Goal: Answer question/provide support: Share knowledge or assist other users

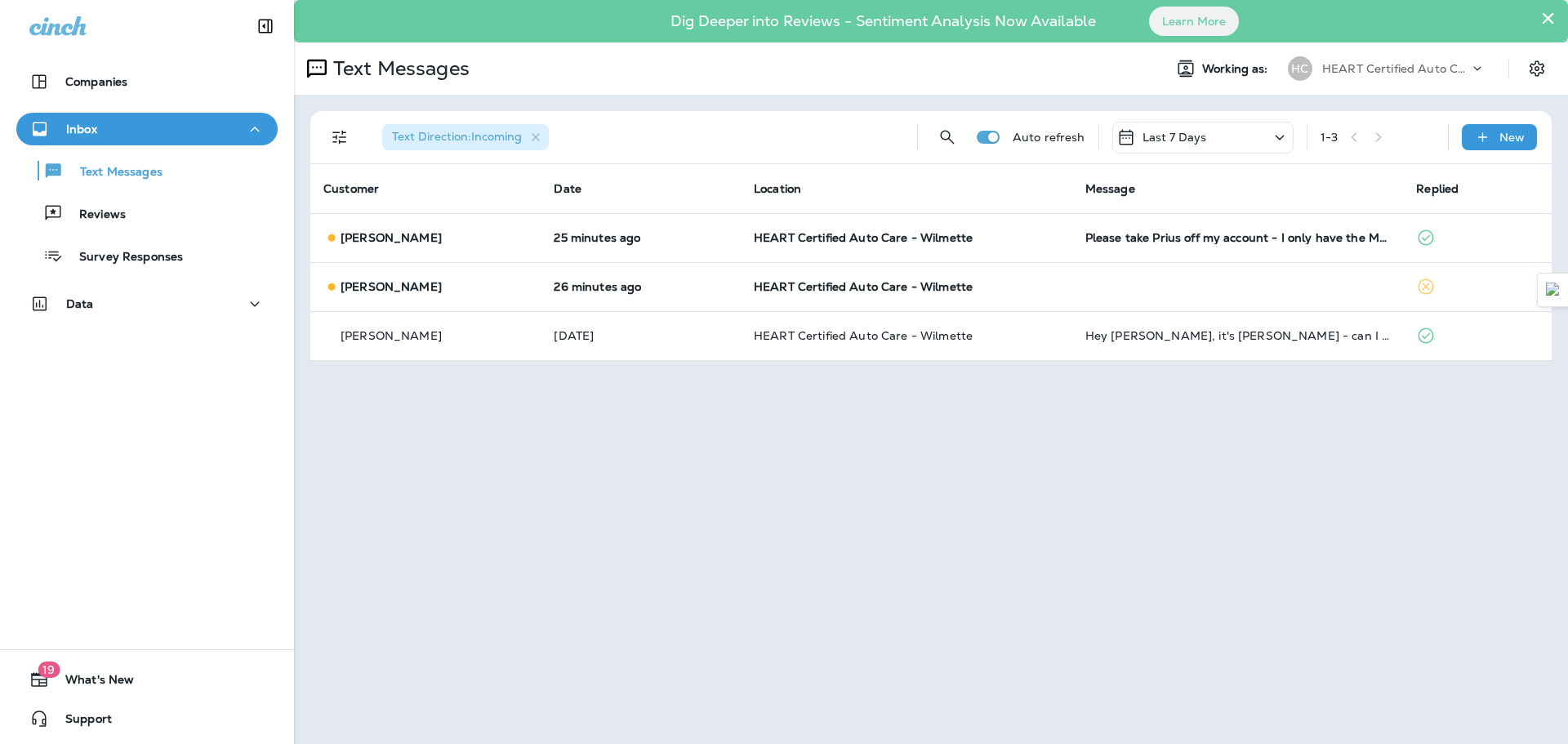
click at [925, 491] on div "× Dig Deeper into Reviews - Sentiment Analysis Now Available Learn More Text Me…" at bounding box center [930, 372] width 1274 height 744
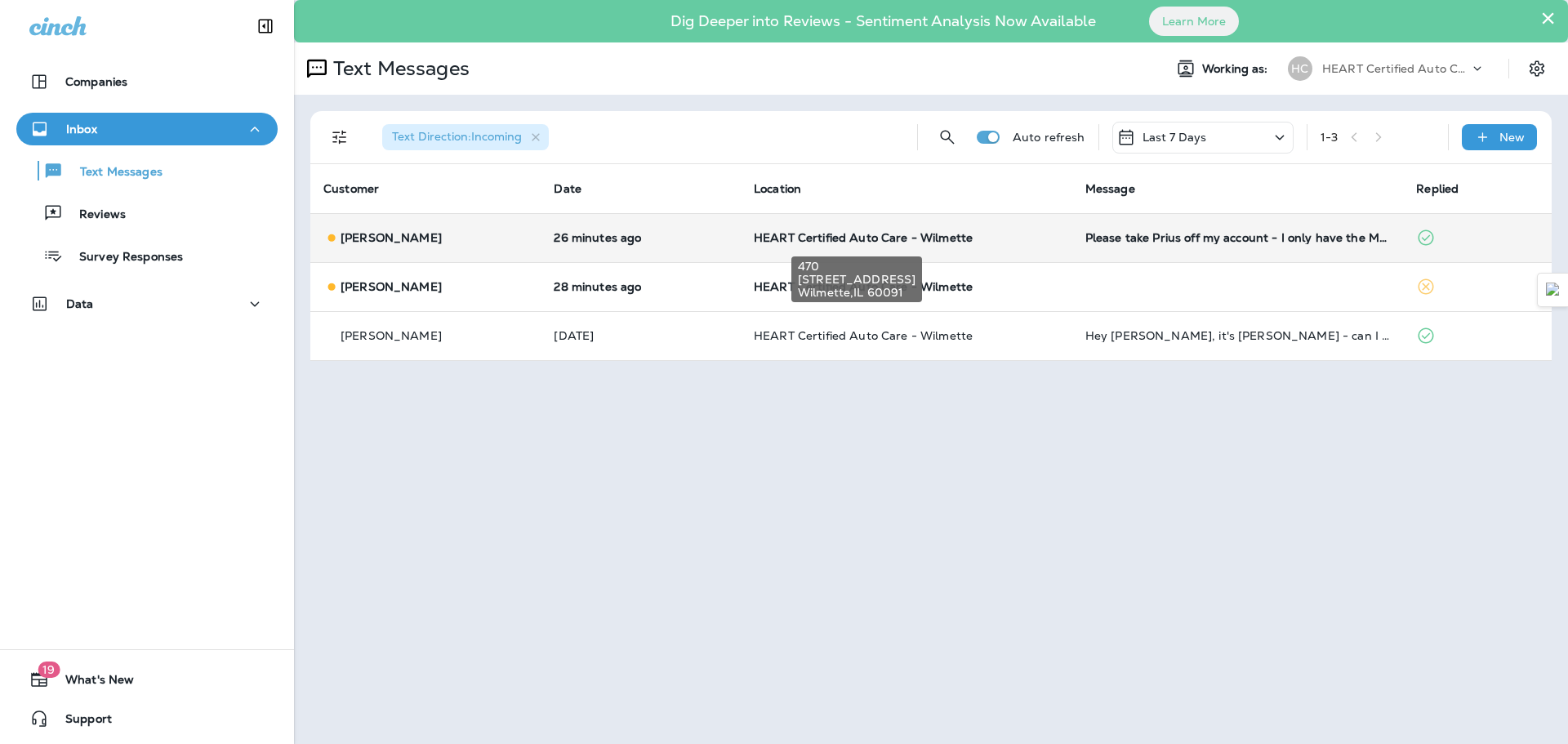
click at [806, 239] on span "HEART Certified Auto Care - Wilmette" at bounding box center [863, 237] width 219 height 15
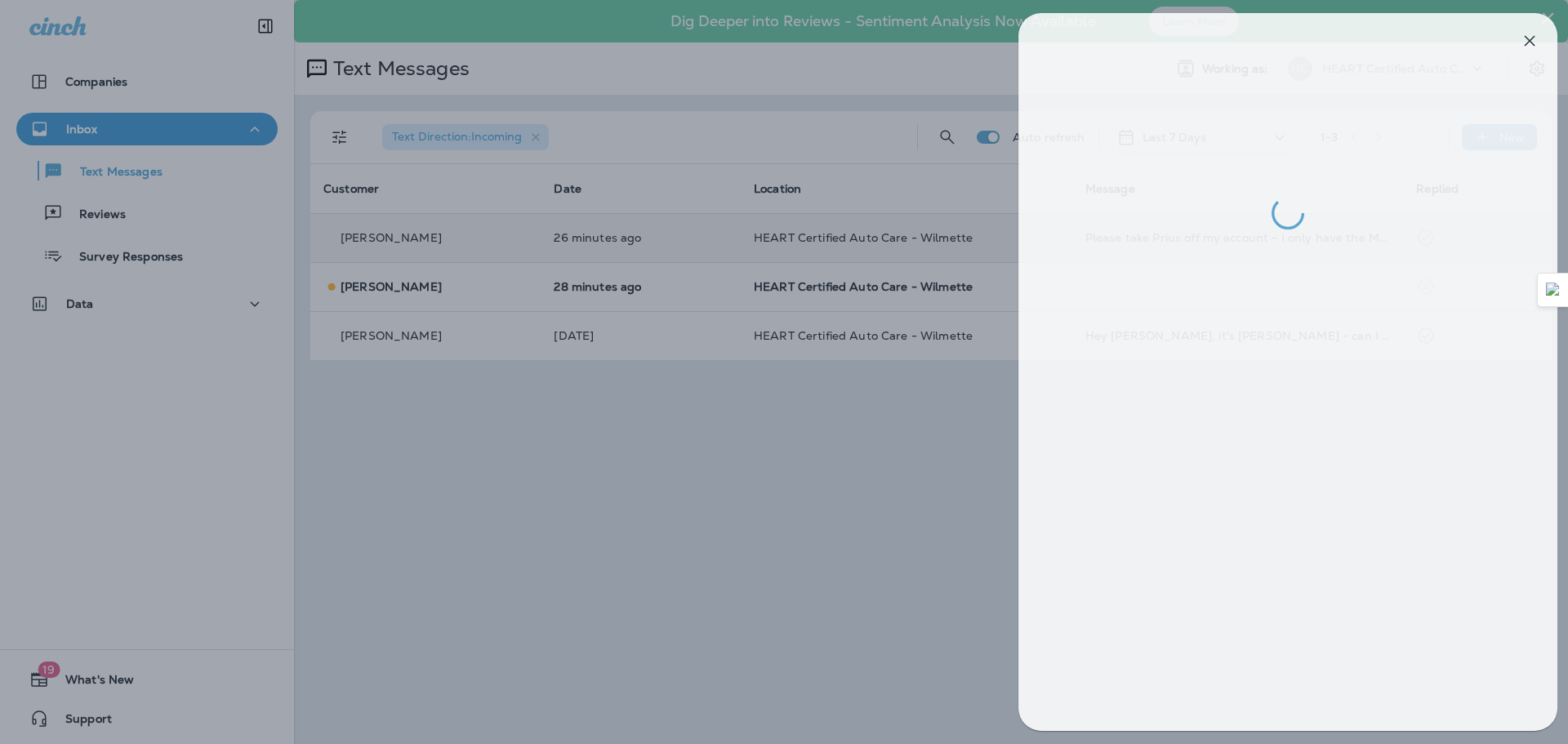
click at [961, 499] on div at bounding box center [794, 372] width 1568 height 744
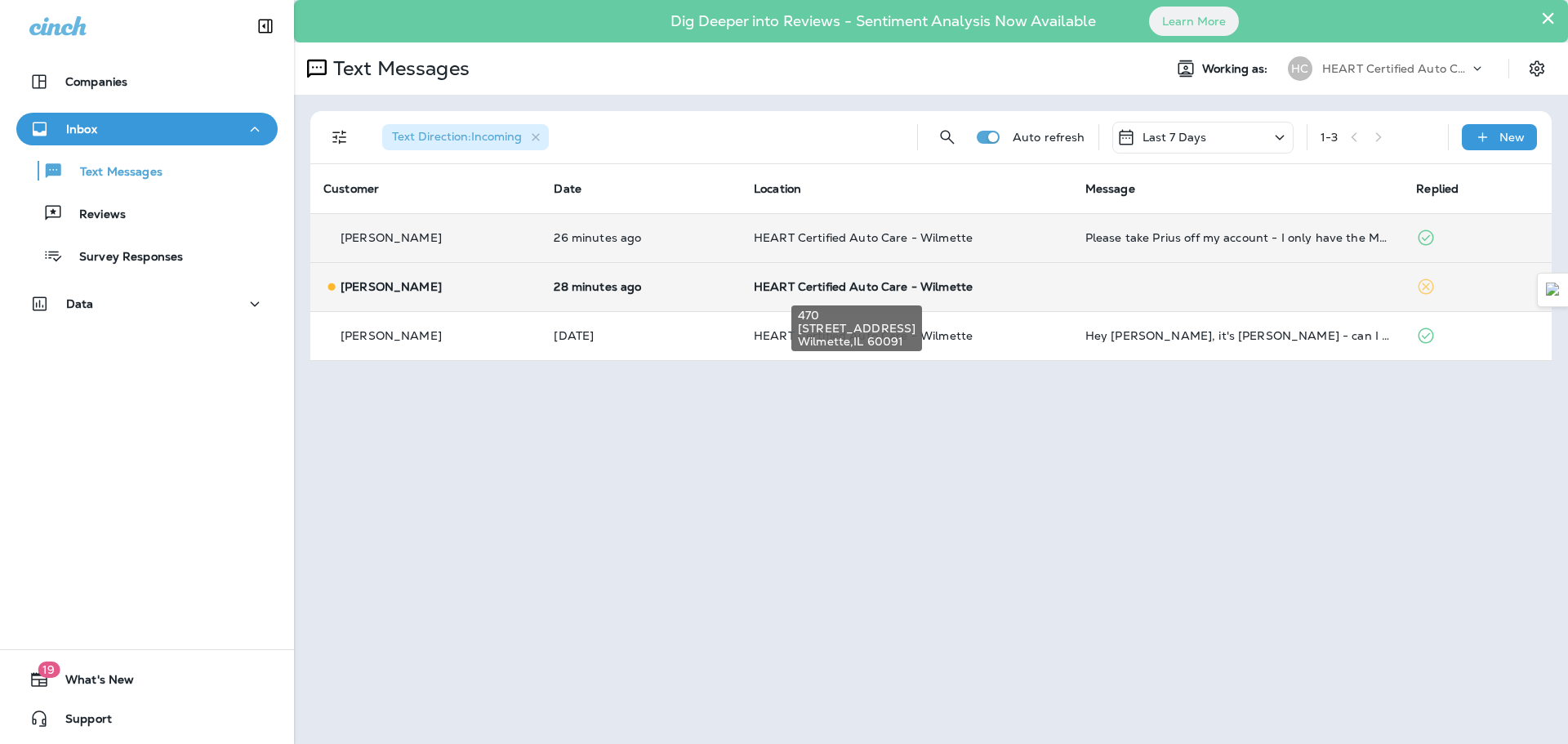
click at [812, 297] on div "470 [STREET_ADDRESS]" at bounding box center [856, 323] width 134 height 59
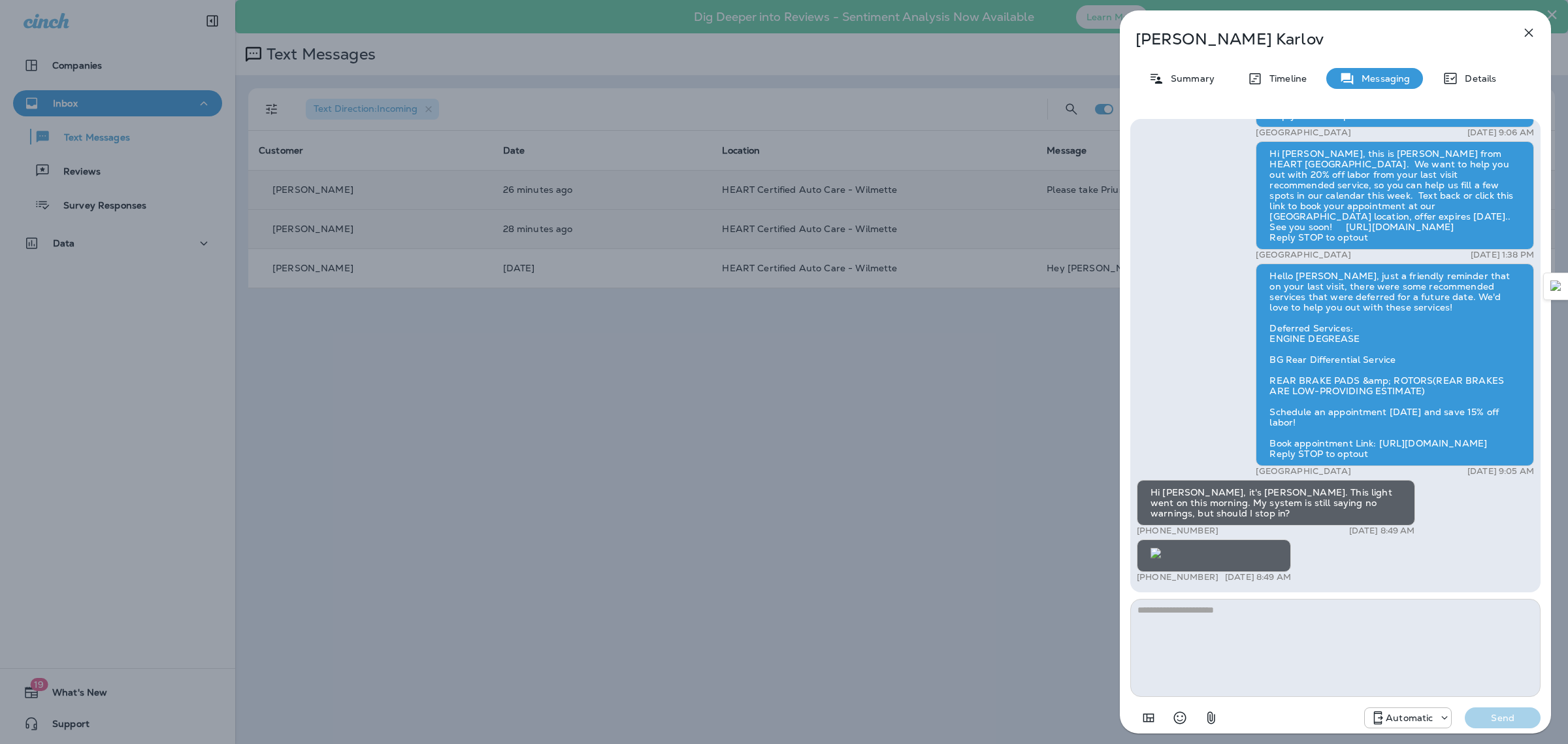
click at [1254, 32] on icon "button" at bounding box center [1529, 32] width 16 height 16
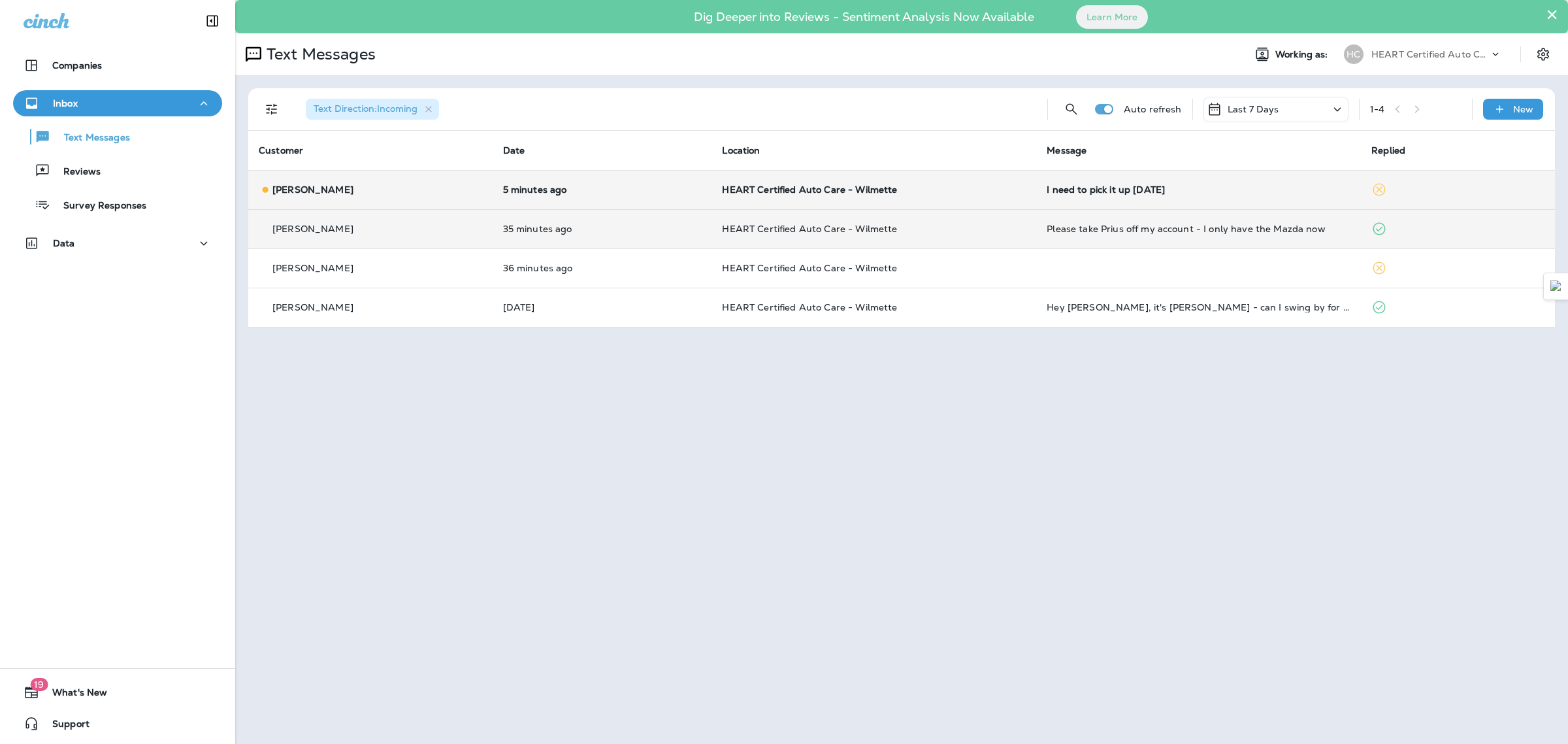
click at [869, 197] on td "HEART Certified Auto Care - Wilmette" at bounding box center [873, 189] width 325 height 39
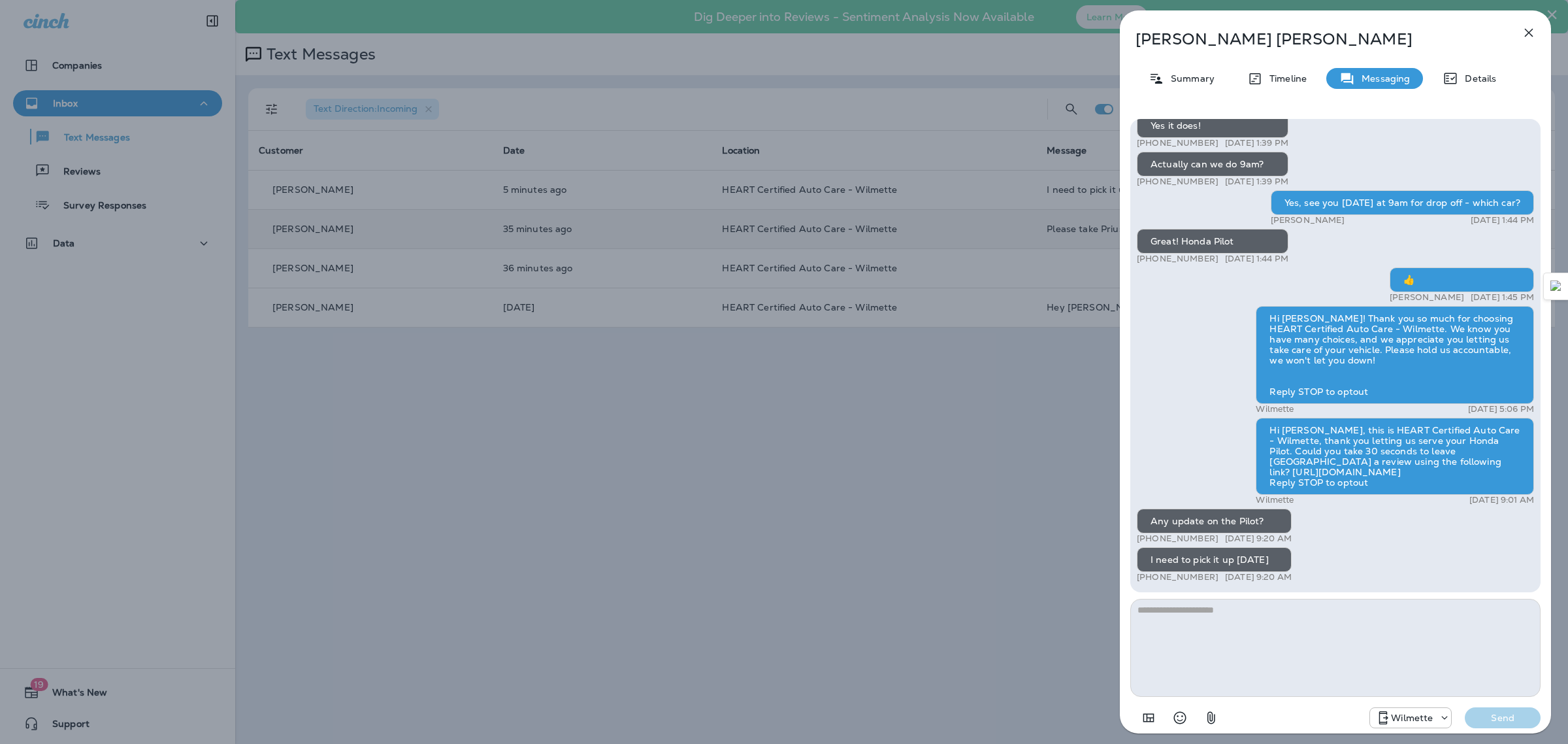
click at [1254, 595] on textarea at bounding box center [1335, 647] width 410 height 98
click at [1254, 37] on icon "button" at bounding box center [1529, 32] width 16 height 16
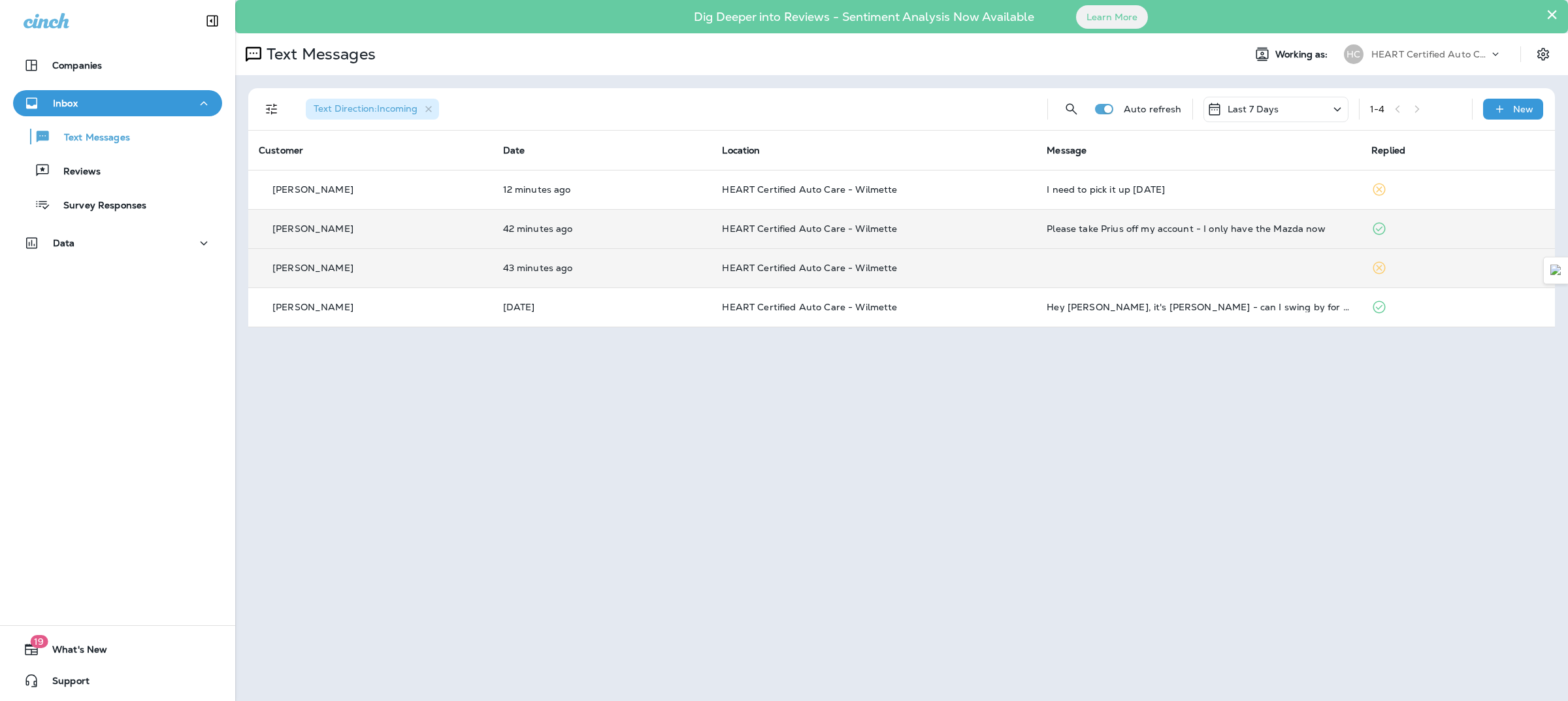
click at [647, 278] on td "43 minutes ago" at bounding box center [602, 267] width 220 height 39
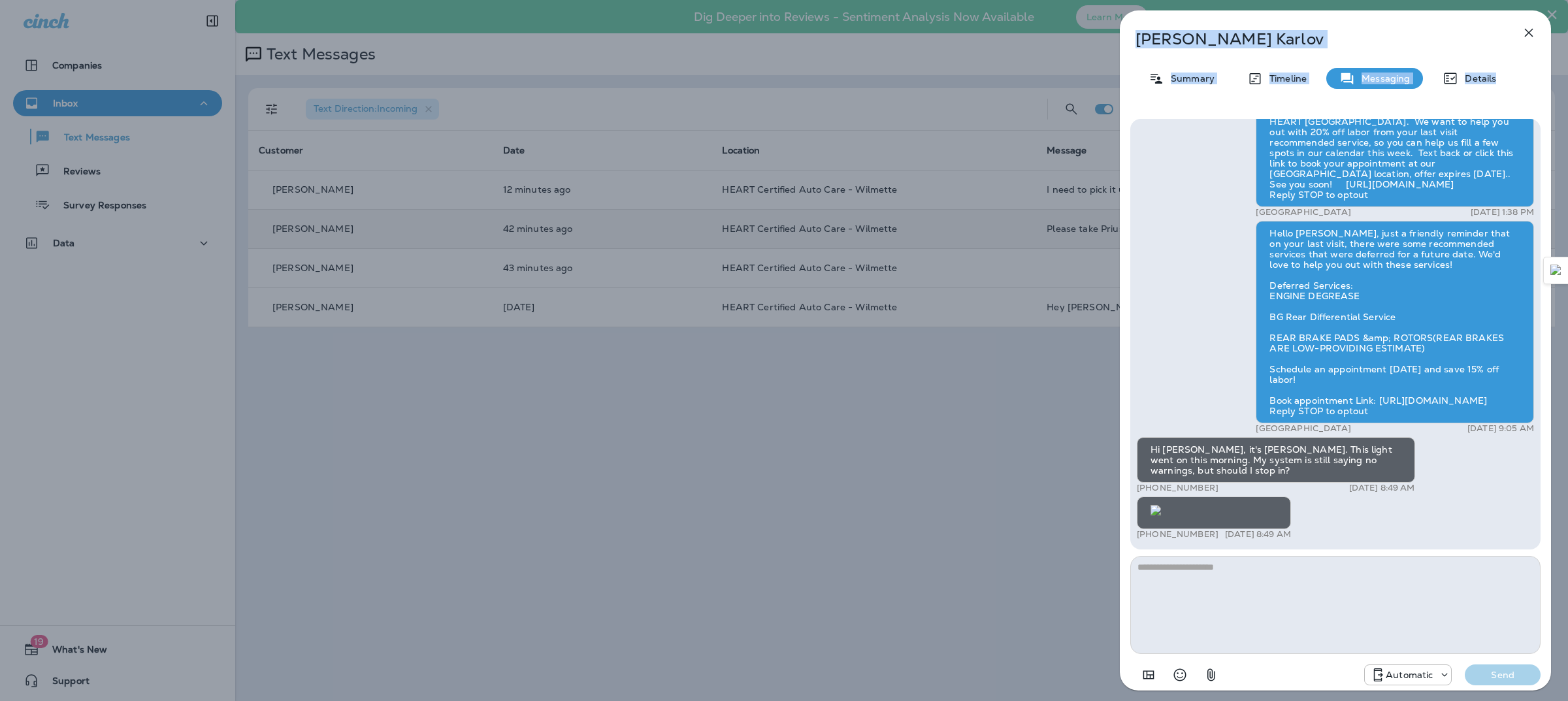
drag, startPoint x: 1529, startPoint y: 33, endPoint x: 1527, endPoint y: 24, distance: 9.2
click at [1254, 24] on div "[PERSON_NAME] Summary Timeline Messaging Details This is HEART Certified Auto C…" at bounding box center [1336, 350] width 431 height 680
click at [1254, 19] on button "button" at bounding box center [1529, 32] width 26 height 26
